Goal: Task Accomplishment & Management: Use online tool/utility

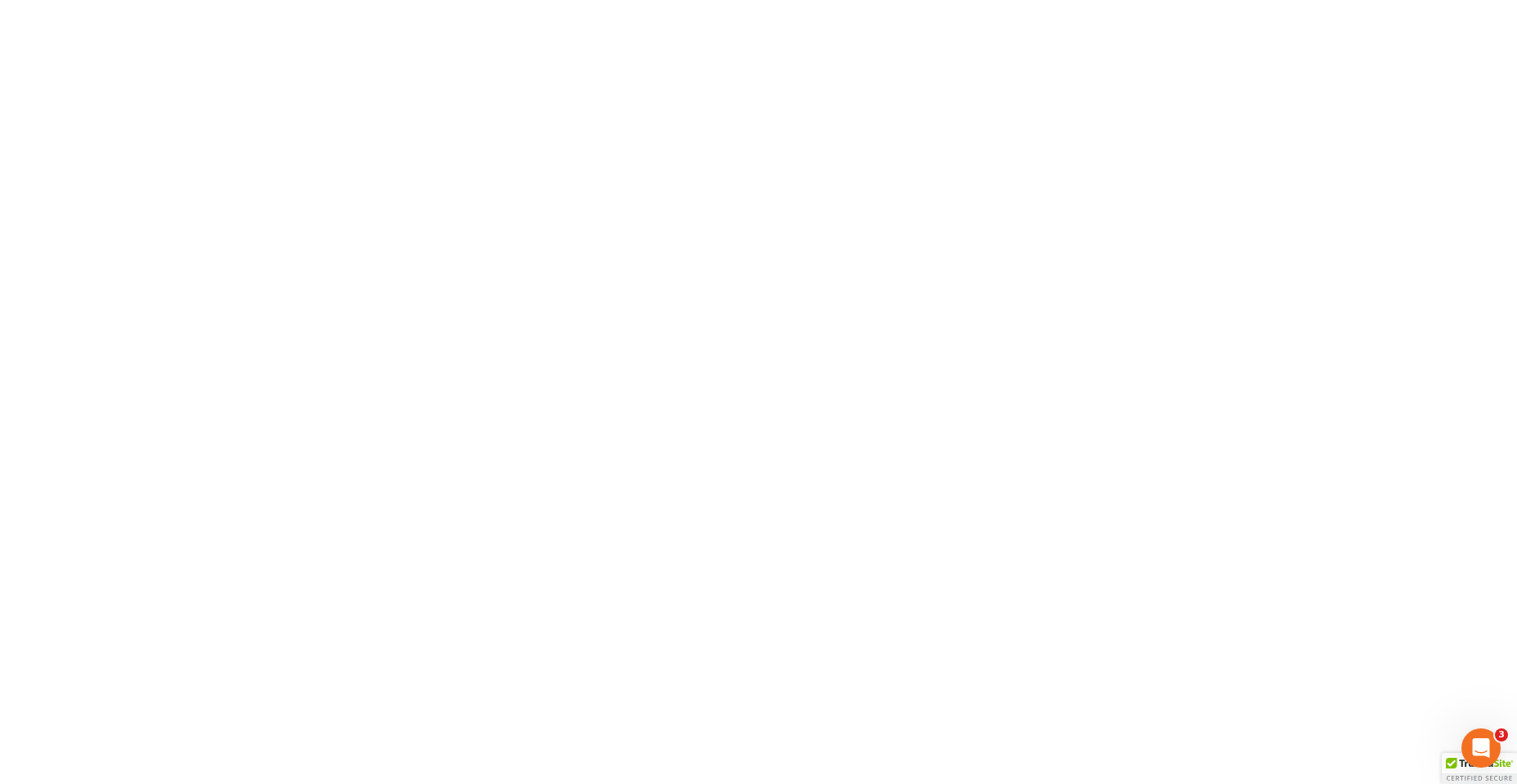
type input "andrew@evansevanslaw.com"
type input "Thinking..."
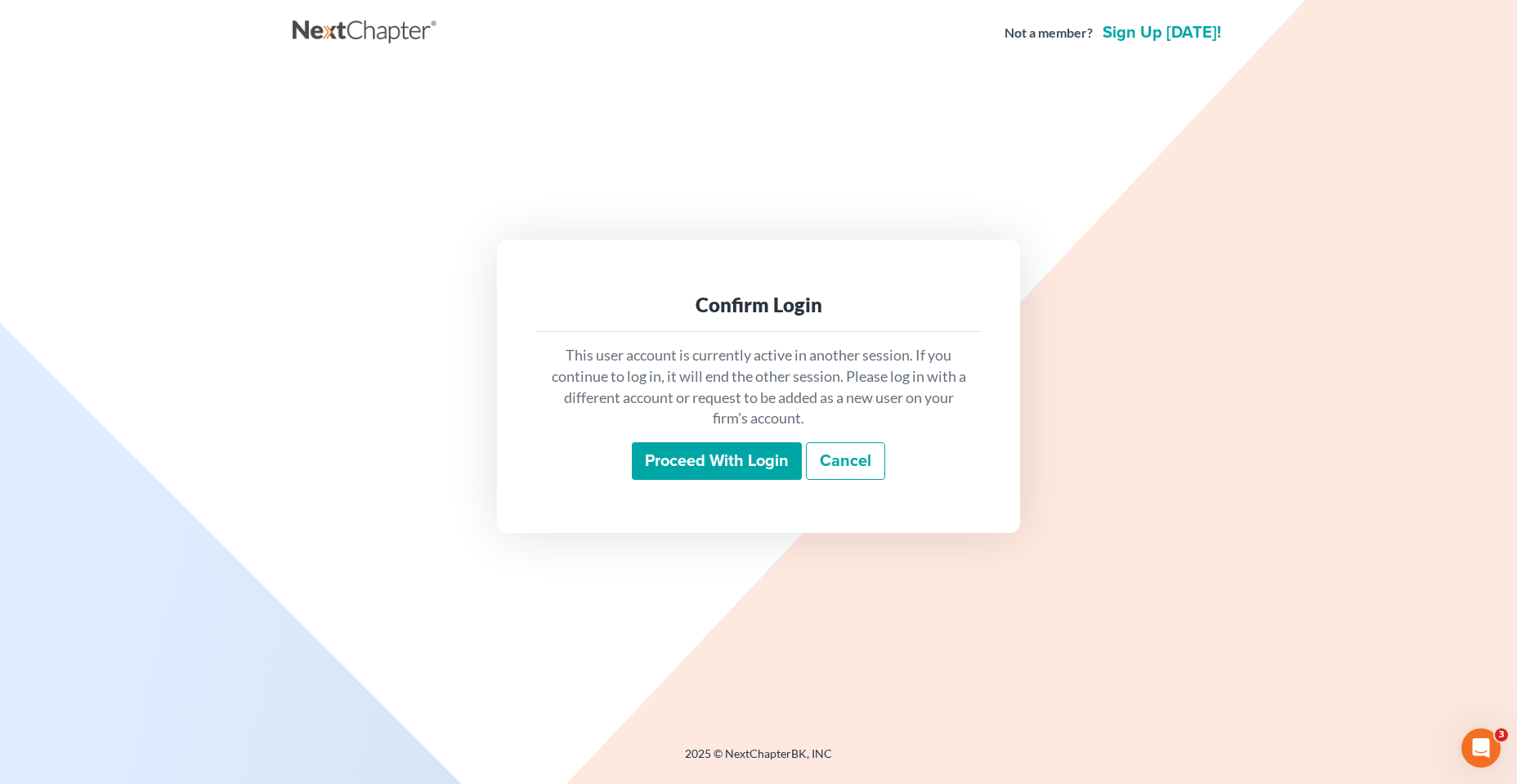
click at [763, 464] on input "Proceed with login" at bounding box center [717, 461] width 170 height 37
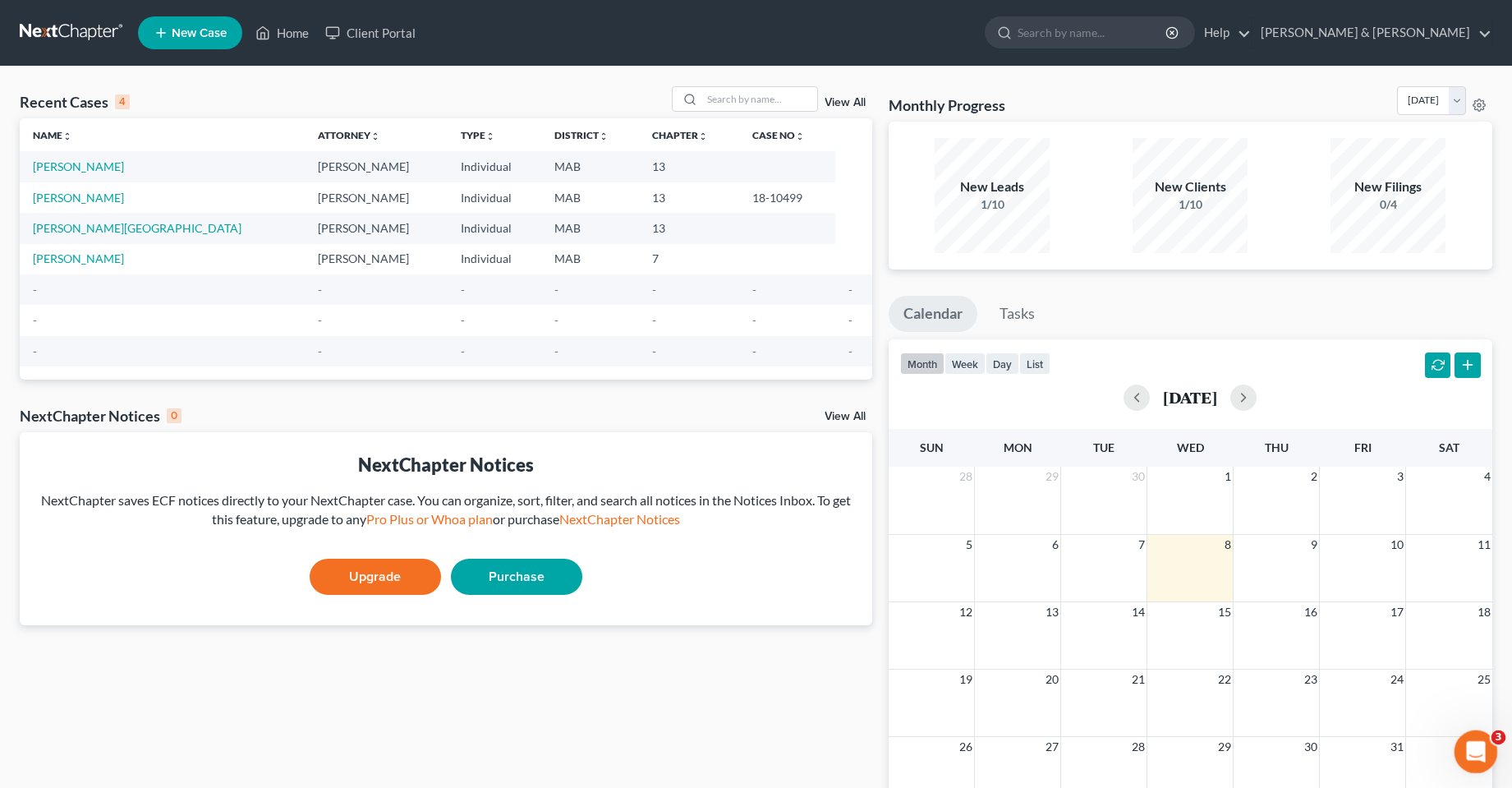
click at [1481, 753] on icon "Open Intercom Messenger" at bounding box center [1474, 750] width 27 height 27
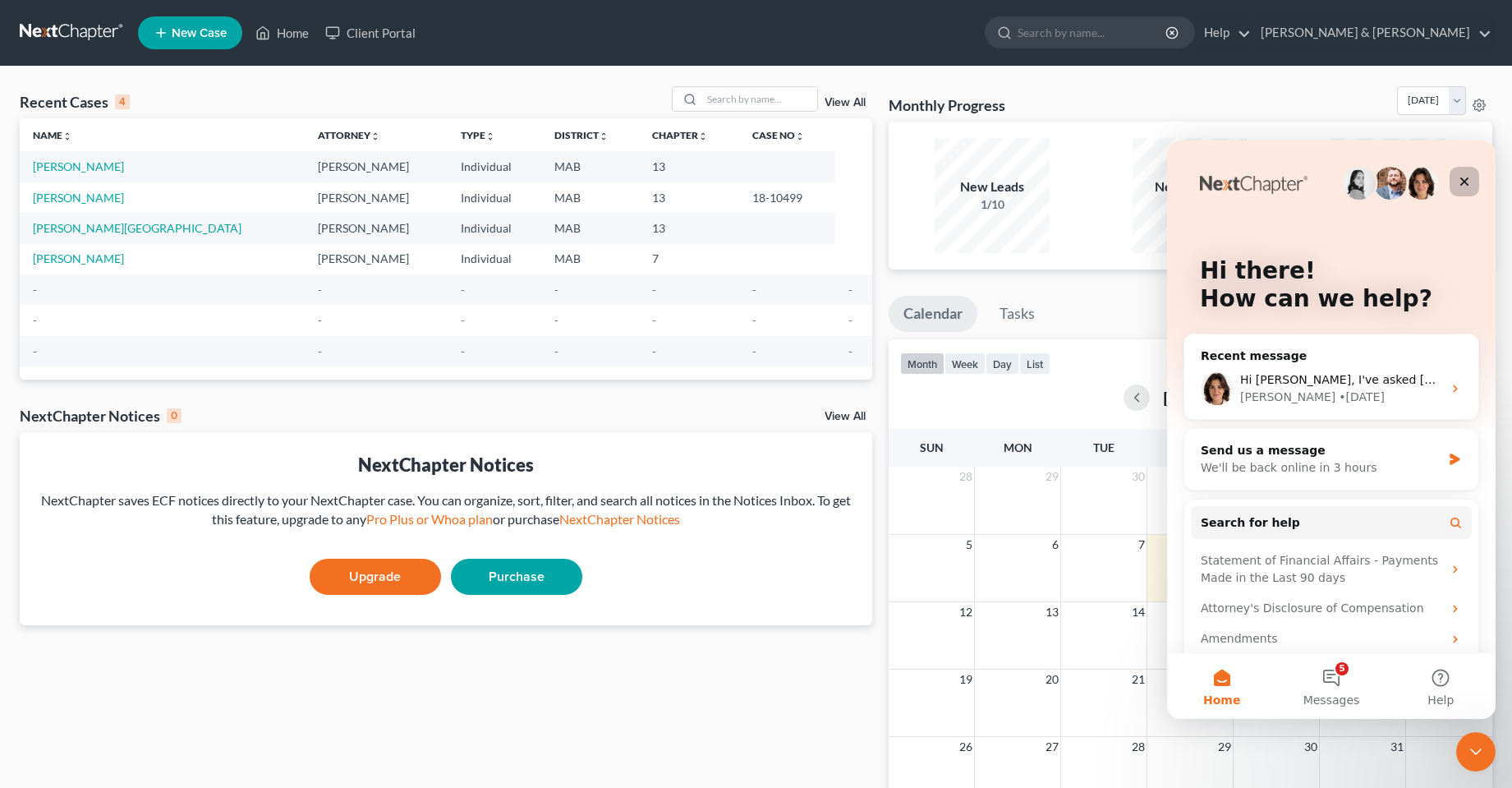
click at [1456, 180] on div "Close" at bounding box center [1464, 181] width 29 height 29
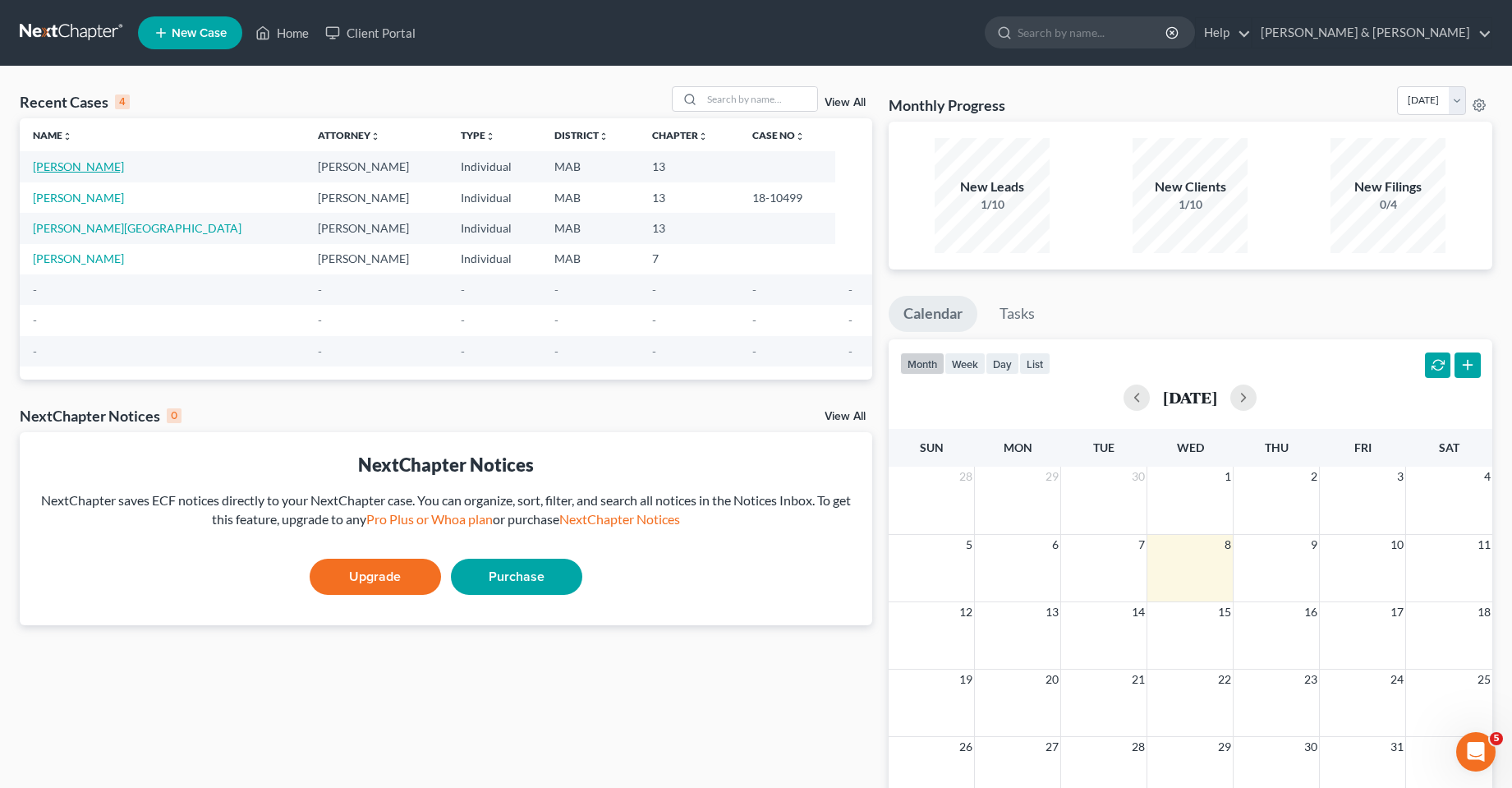
click at [65, 166] on link "[PERSON_NAME]" at bounding box center [79, 166] width 91 height 14
select select "3"
select select "0"
click at [1491, 36] on link "[PERSON_NAME] & [PERSON_NAME]" at bounding box center [1371, 33] width 239 height 29
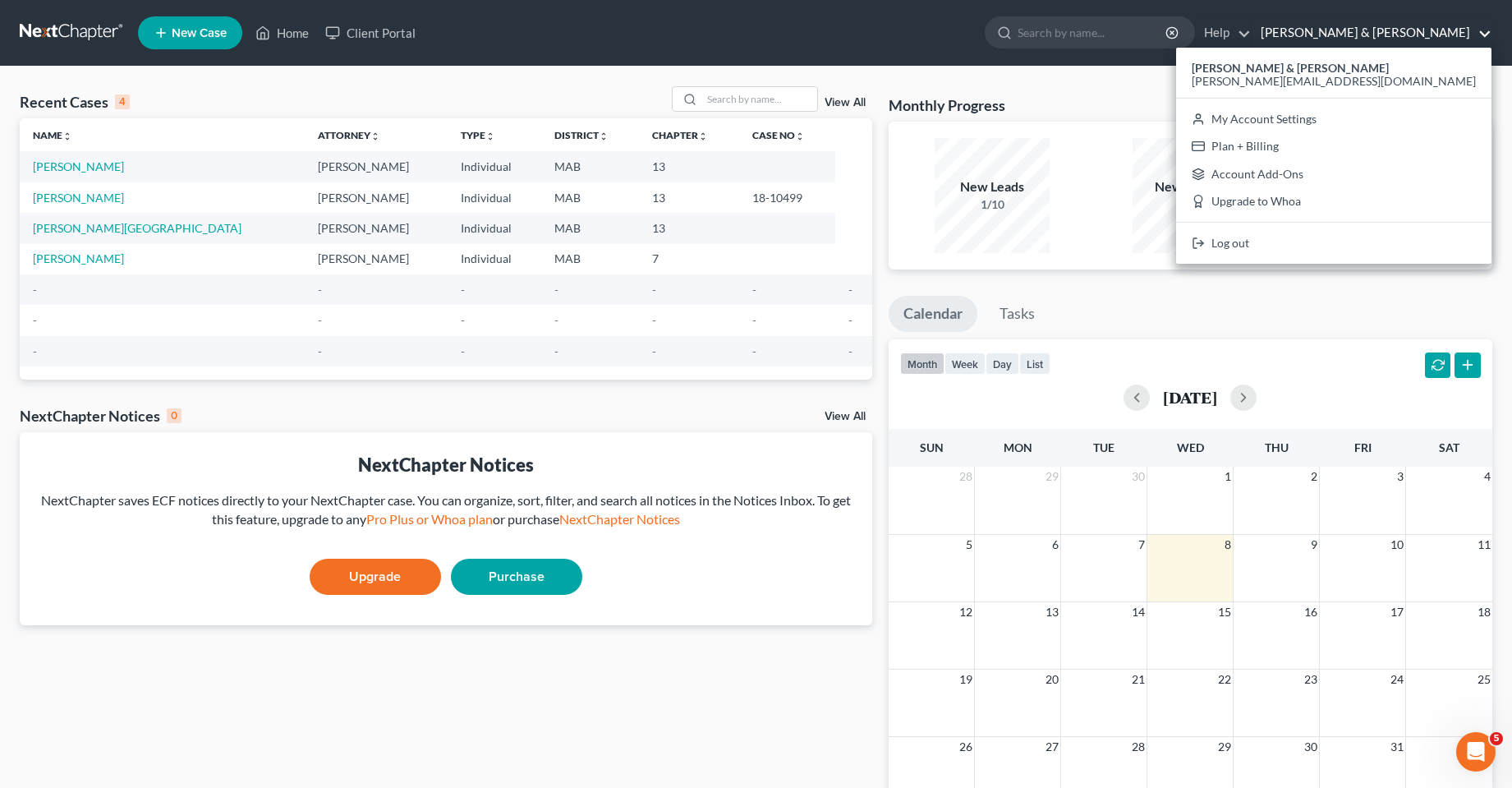
click at [1260, 133] on div "New Leads 1/10 New Clients 1/10 New Filings 0/4" at bounding box center [1190, 196] width 604 height 148
